Goal: Task Accomplishment & Management: Manage account settings

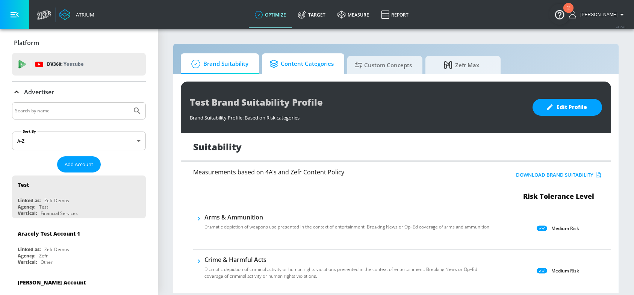
click at [311, 63] on span "Content Categories" at bounding box center [301, 64] width 64 height 18
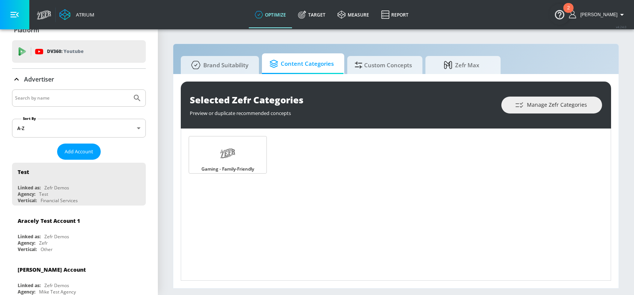
scroll to position [13, 0]
click at [64, 99] on input "Search by name" at bounding box center [72, 98] width 114 height 10
type input "general mills"
click at [129, 89] on button "Submit Search" at bounding box center [137, 97] width 17 height 17
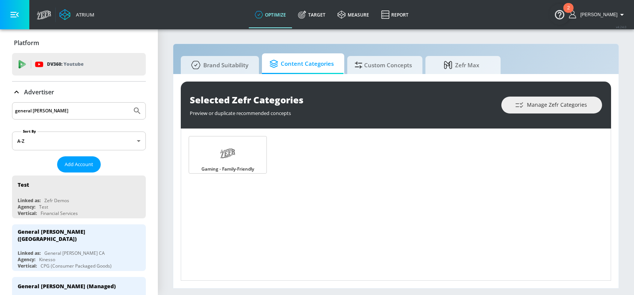
click at [88, 103] on div "general mills" at bounding box center [79, 110] width 134 height 17
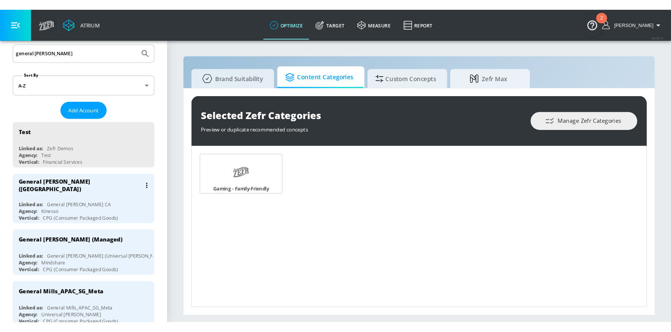
scroll to position [73, 0]
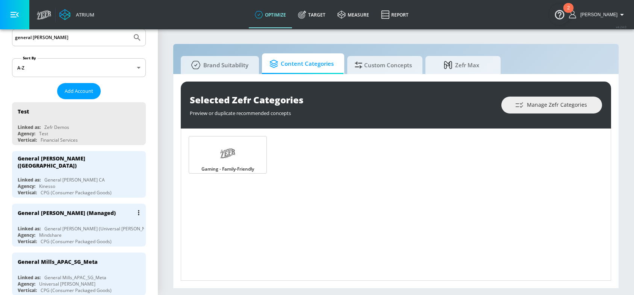
click at [83, 225] on div "General [PERSON_NAME] (Universal [PERSON_NAME])" at bounding box center [101, 228] width 114 height 6
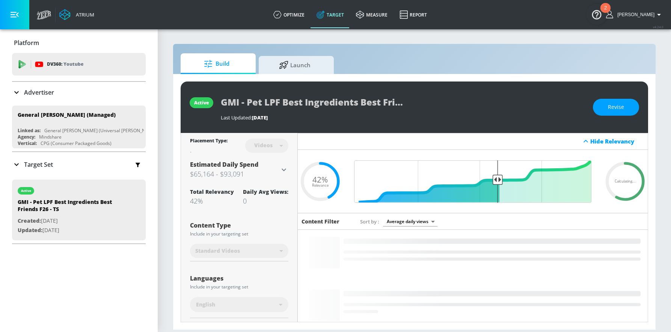
click at [270, 140] on div "Videos" at bounding box center [266, 146] width 43 height 20
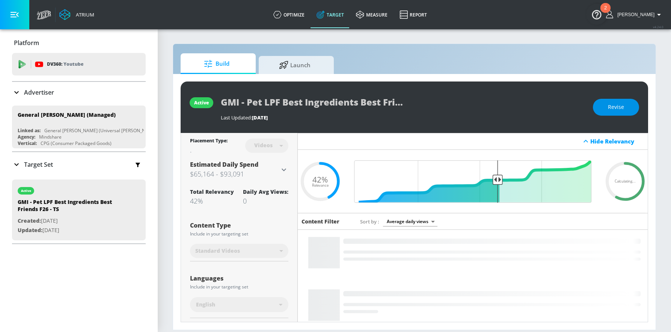
click at [620, 107] on span "Revise" at bounding box center [616, 107] width 16 height 9
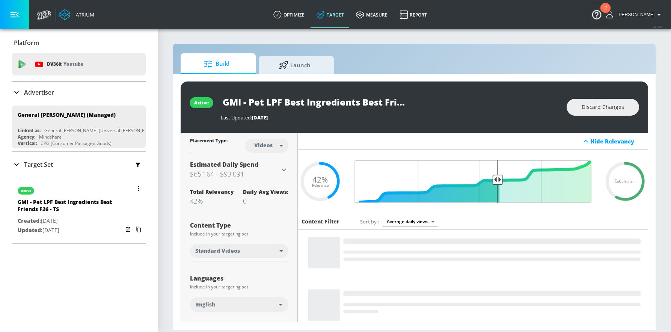
click at [128, 193] on div at bounding box center [133, 209] width 21 height 59
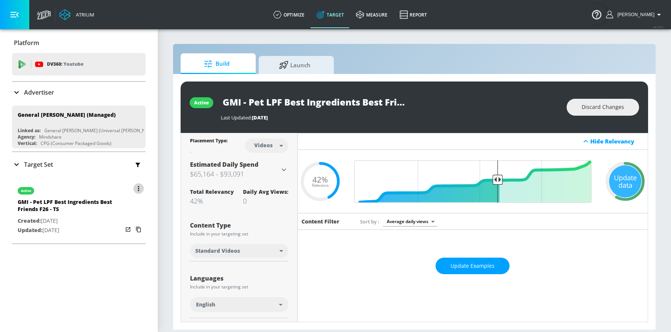
click at [134, 185] on button "button" at bounding box center [138, 188] width 11 height 11
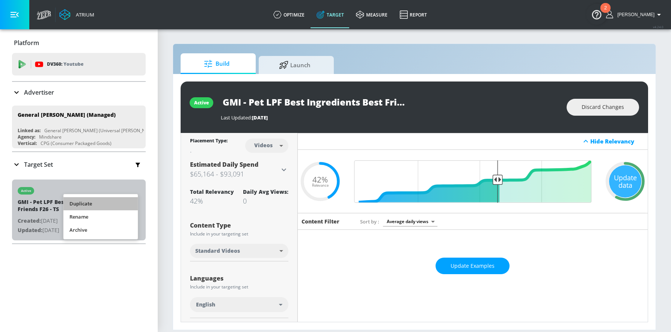
click at [99, 202] on li "Duplicate" at bounding box center [100, 203] width 74 height 13
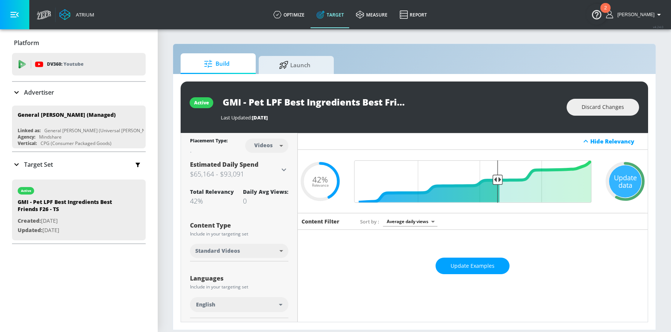
click at [42, 164] on p "Target Set" at bounding box center [38, 164] width 29 height 8
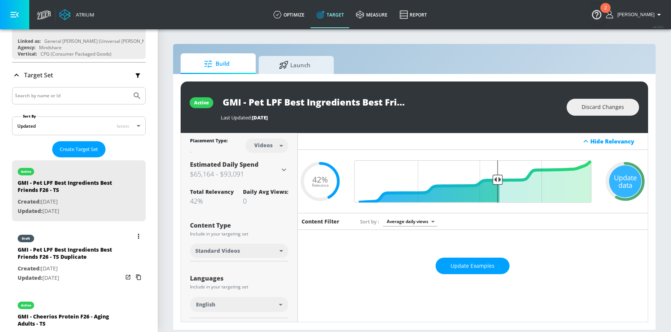
scroll to position [90, 0]
click at [75, 252] on div "GMI - Pet LPF Best Ingredients Best Friends F26 - TS Duplicate" at bounding box center [70, 254] width 105 height 18
type input "GMI - Pet LPF Best Ingredients Best Friends F26 - TS Duplicate"
type input "0.05"
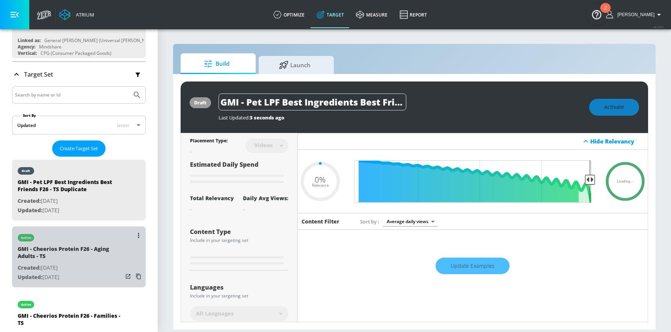
click at [89, 234] on div "active" at bounding box center [70, 236] width 105 height 19
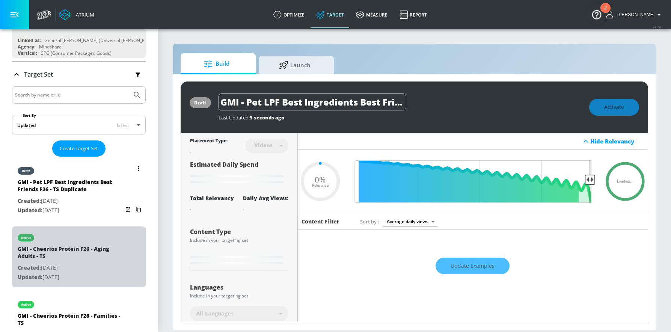
type input "GMI - Cheerios Protein F26 - Aging Adults - TS"
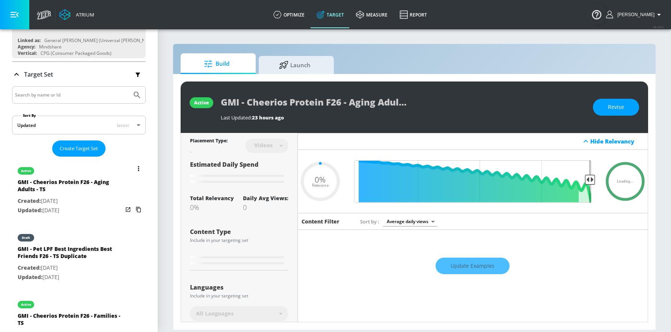
click at [66, 171] on div "active" at bounding box center [70, 169] width 105 height 19
type input "0.05"
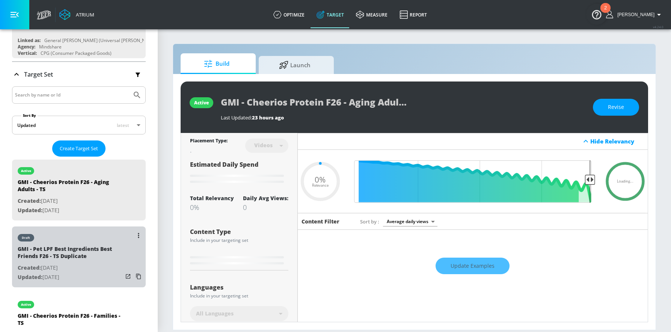
click at [85, 252] on div "GMI - Pet LPF Best Ingredients Best Friends F26 - TS Duplicate" at bounding box center [70, 254] width 105 height 18
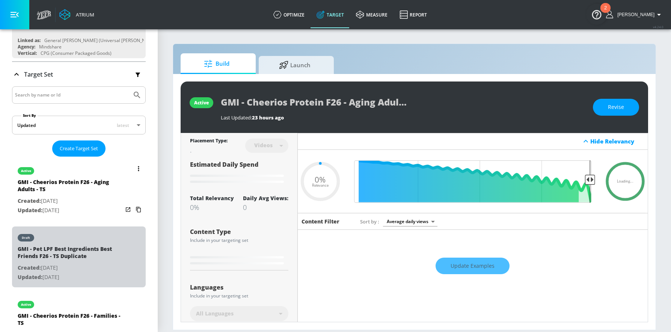
type input "GMI - Pet LPF Best Ingredients Best Friends F26 - TS Duplicate"
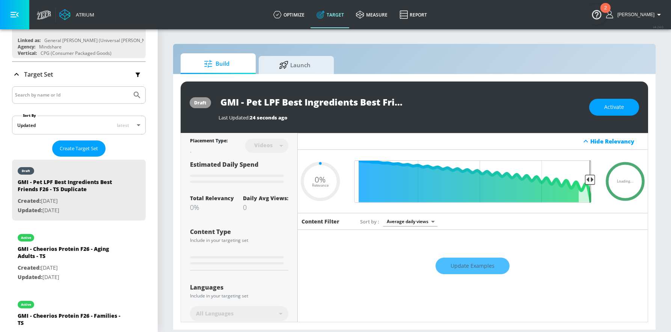
click at [405, 66] on div "Build Launch" at bounding box center [415, 63] width 468 height 21
click at [250, 41] on section "Build Launch draft GMI - Pet LPF Best Ingredients Best Friends F26 - TS Duplica…" at bounding box center [414, 181] width 513 height 304
click at [268, 146] on div "Videos" at bounding box center [264, 145] width 26 height 6
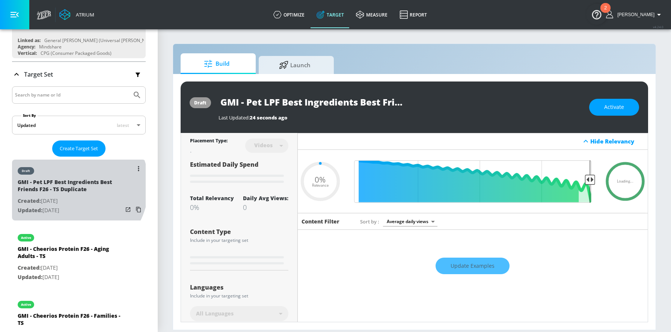
click at [69, 186] on div "GMI - Pet LPF Best Ingredients Best Friends F26 - TS Duplicate" at bounding box center [70, 187] width 105 height 18
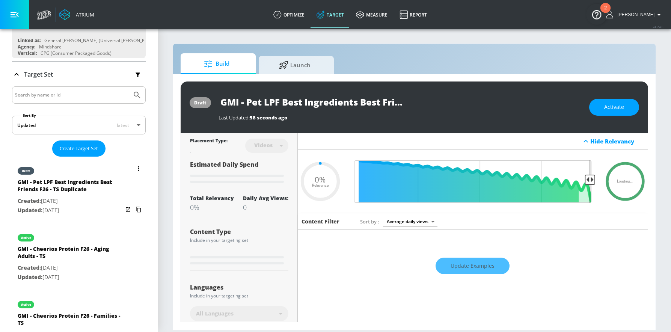
type input "0.42"
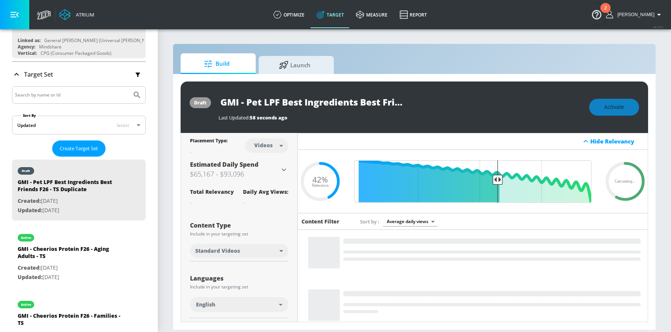
click at [393, 101] on input "GMI - Pet LPF Best Ingredients Best Friends F26 - TS Duplicate" at bounding box center [313, 102] width 188 height 17
click at [261, 153] on body "Atrium optimize Target measure Report optimize Target measure Report v 4.24.0 E…" at bounding box center [335, 166] width 671 height 332
click at [266, 160] on div "Channels" at bounding box center [265, 162] width 27 height 8
type input "channels"
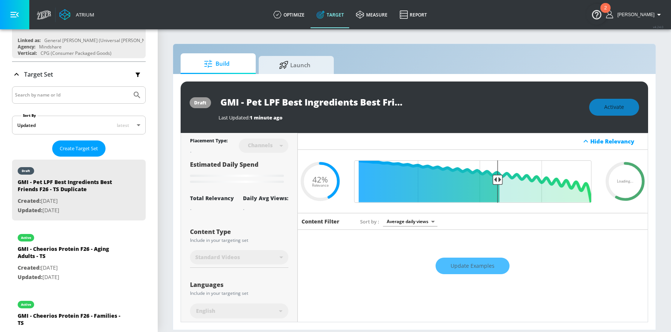
click at [389, 95] on input "GMI - Pet LPF Best Ingredients Best Friends F26 - TS Duplicate" at bounding box center [313, 102] width 188 height 17
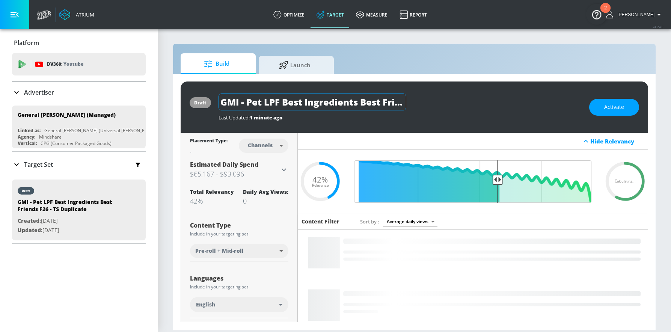
click at [394, 103] on input "GMI - Pet LPF Best Ingredients Best Friends F26 - TS Duplicate" at bounding box center [313, 102] width 188 height 17
drag, startPoint x: 405, startPoint y: 103, endPoint x: 360, endPoint y: 103, distance: 44.3
click at [360, 103] on input "GMI - Pet LPF Best Ingredients Best Friends F26 - TS Duplicate" at bounding box center [313, 102] width 188 height 17
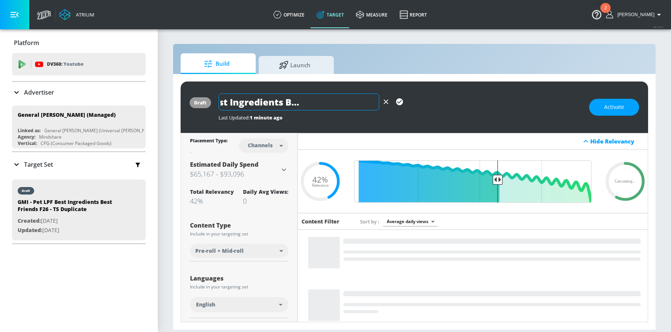
scroll to position [0, 76]
click at [368, 104] on input "GMI - Pet LPF Best Ingredients Best Friends F26 - TS" at bounding box center [299, 102] width 161 height 17
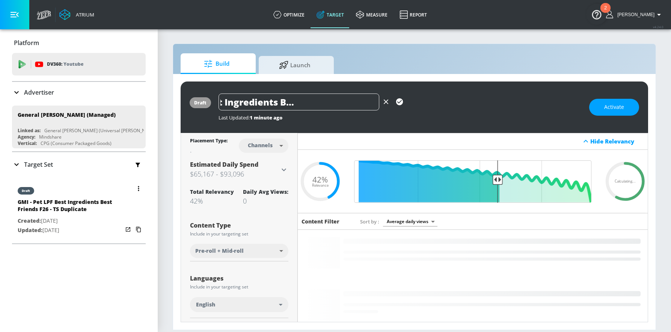
type input "GMI - Pet LPF Best Ingredients Best Friends F26 - CT TS"
click at [138, 187] on icon "button" at bounding box center [139, 188] width 2 height 5
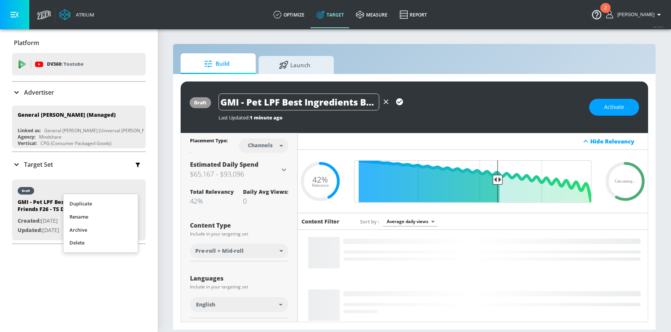
click at [238, 219] on div at bounding box center [335, 166] width 671 height 332
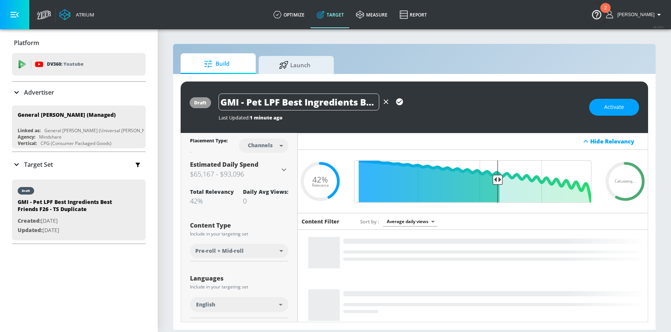
click at [258, 148] on body "Atrium optimize Target measure Report optimize Target measure Report v 4.24.0 E…" at bounding box center [335, 166] width 671 height 332
click at [245, 247] on div at bounding box center [335, 166] width 671 height 332
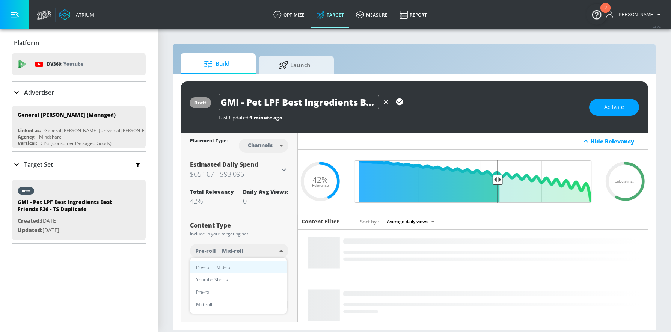
click at [242, 252] on body "Atrium optimize Target measure Report optimize Target measure Report v 4.24.0 E…" at bounding box center [335, 166] width 671 height 332
click at [222, 282] on span "Youtube Shorts" at bounding box center [212, 280] width 32 height 8
type input "short_video"
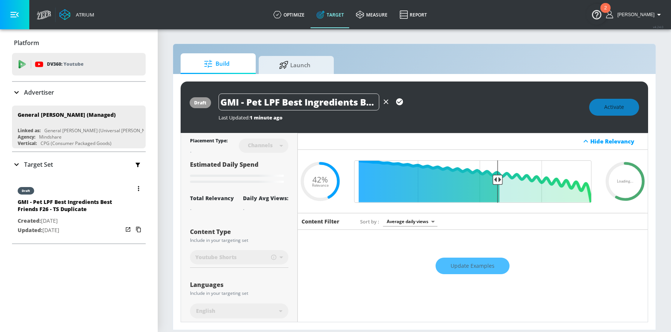
click at [138, 189] on icon "button" at bounding box center [138, 188] width 1 height 5
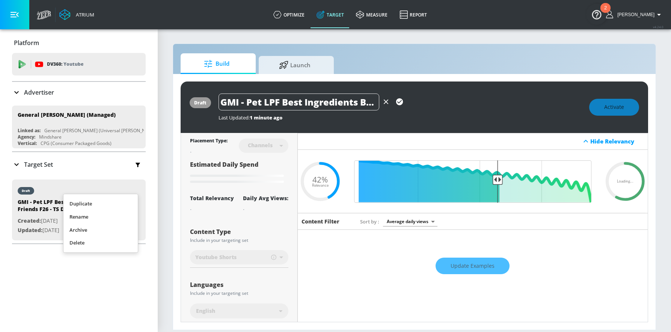
click at [86, 242] on li "Delete" at bounding box center [100, 242] width 74 height 13
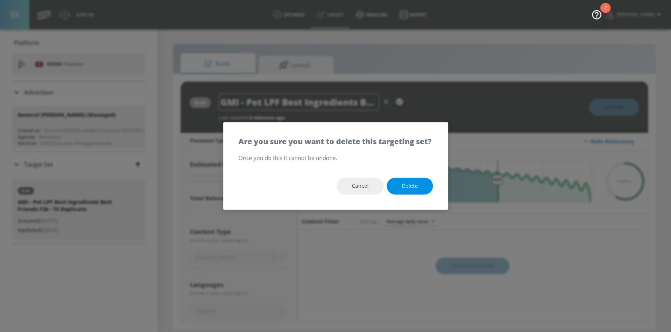
click at [420, 188] on button "Delete" at bounding box center [410, 186] width 46 height 17
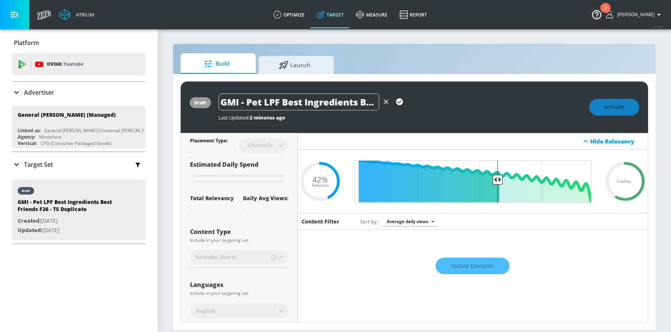
type input "0.05"
